Goal: Transaction & Acquisition: Purchase product/service

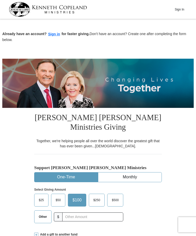
click at [99, 181] on button "Monthly" at bounding box center [130, 176] width 63 height 9
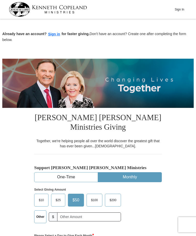
click at [61, 176] on button "One-Time" at bounding box center [66, 176] width 63 height 9
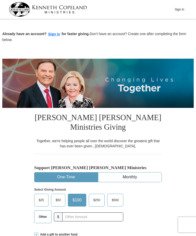
click at [59, 199] on span "$50" at bounding box center [58, 200] width 10 height 8
click at [0, 0] on input "$50" at bounding box center [0, 0] width 0 height 0
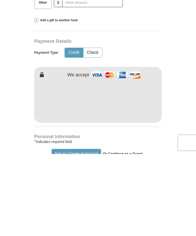
scroll to position [214, 0]
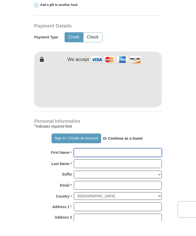
click at [85, 163] on input "First Name *" at bounding box center [118, 167] width 88 height 9
type input "[PERSON_NAME]"
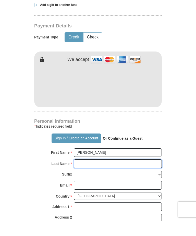
scroll to position [225, 0]
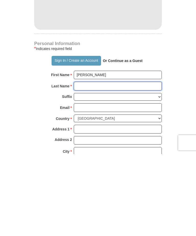
type input "[PERSON_NAME]"
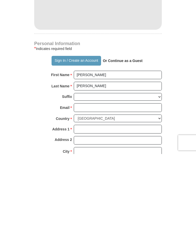
scroll to position [307, 0]
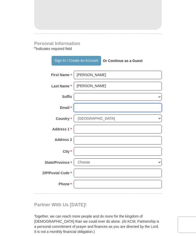
click at [82, 108] on input "Email *" at bounding box center [118, 107] width 88 height 9
type input "[PERSON_NAME][EMAIL_ADDRESS][DOMAIN_NAME]"
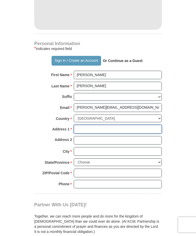
click at [80, 127] on input "Address 1 *" at bounding box center [118, 129] width 88 height 9
type input "[STREET_ADDRESS][PERSON_NAME]"
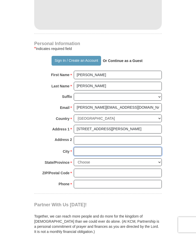
click at [83, 151] on input "City *" at bounding box center [118, 151] width 88 height 9
type input "[GEOGRAPHIC_DATA]"
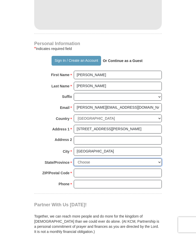
click at [161, 158] on select "Choose [US_STATE] [US_STATE] [US_STATE] [US_STATE] [US_STATE] Armed Forces Amer…" at bounding box center [118, 162] width 88 height 8
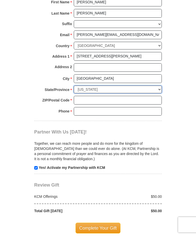
click at [162, 85] on select "Choose [US_STATE] [US_STATE] [US_STATE] [US_STATE] [US_STATE] Armed Forces Amer…" at bounding box center [118, 89] width 88 height 8
select select "MI"
click at [80, 96] on input "ZIP/Postal Code *" at bounding box center [118, 100] width 88 height 9
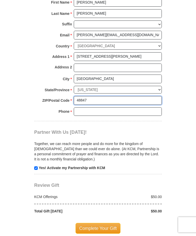
type input "48847"
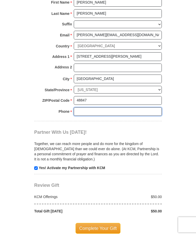
click at [80, 109] on input "Phone * *" at bounding box center [118, 111] width 88 height 9
type input "9898752129"
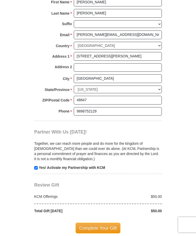
click at [110, 228] on span "Complete Your Gift" at bounding box center [98, 227] width 45 height 11
